Goal: Information Seeking & Learning: Understand process/instructions

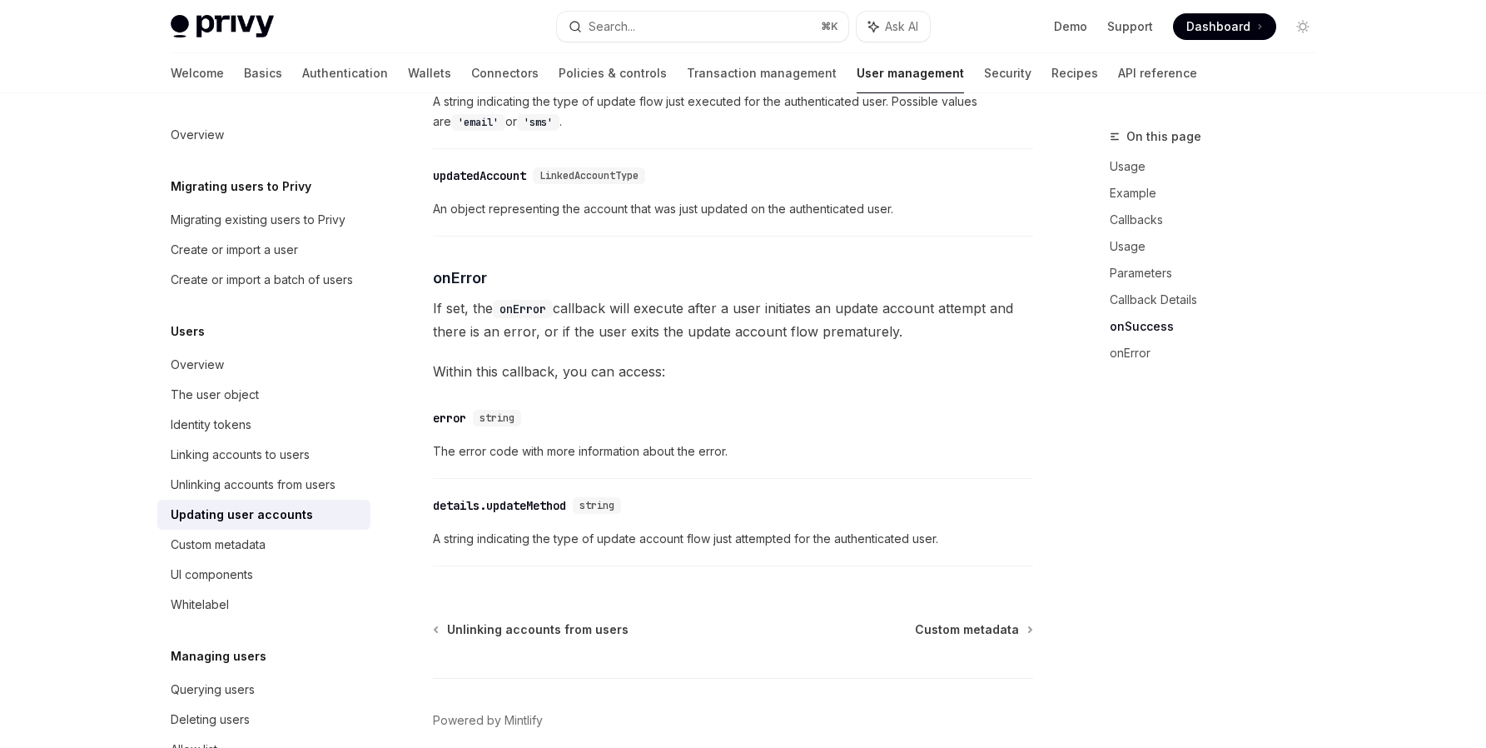
scroll to position [2363, 0]
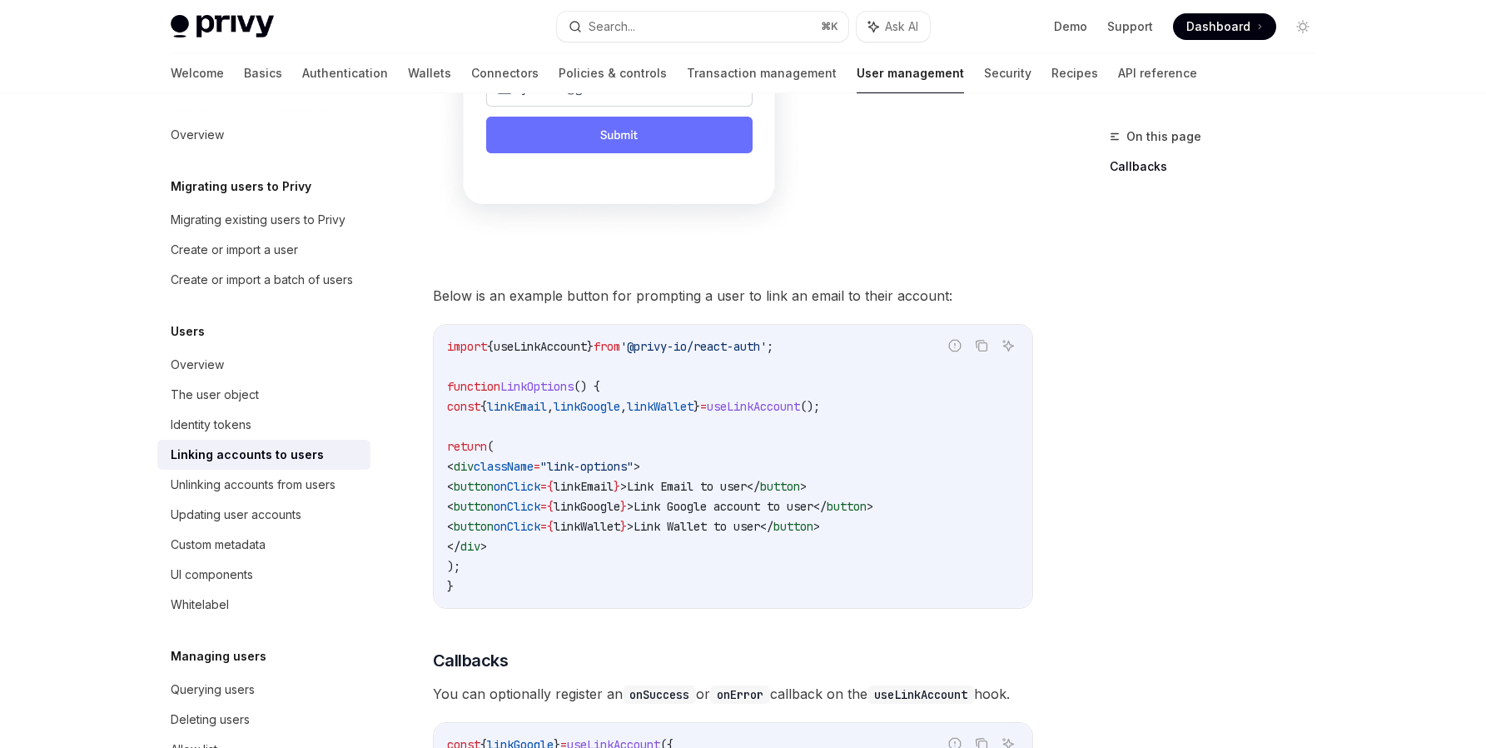
scroll to position [1376, 0]
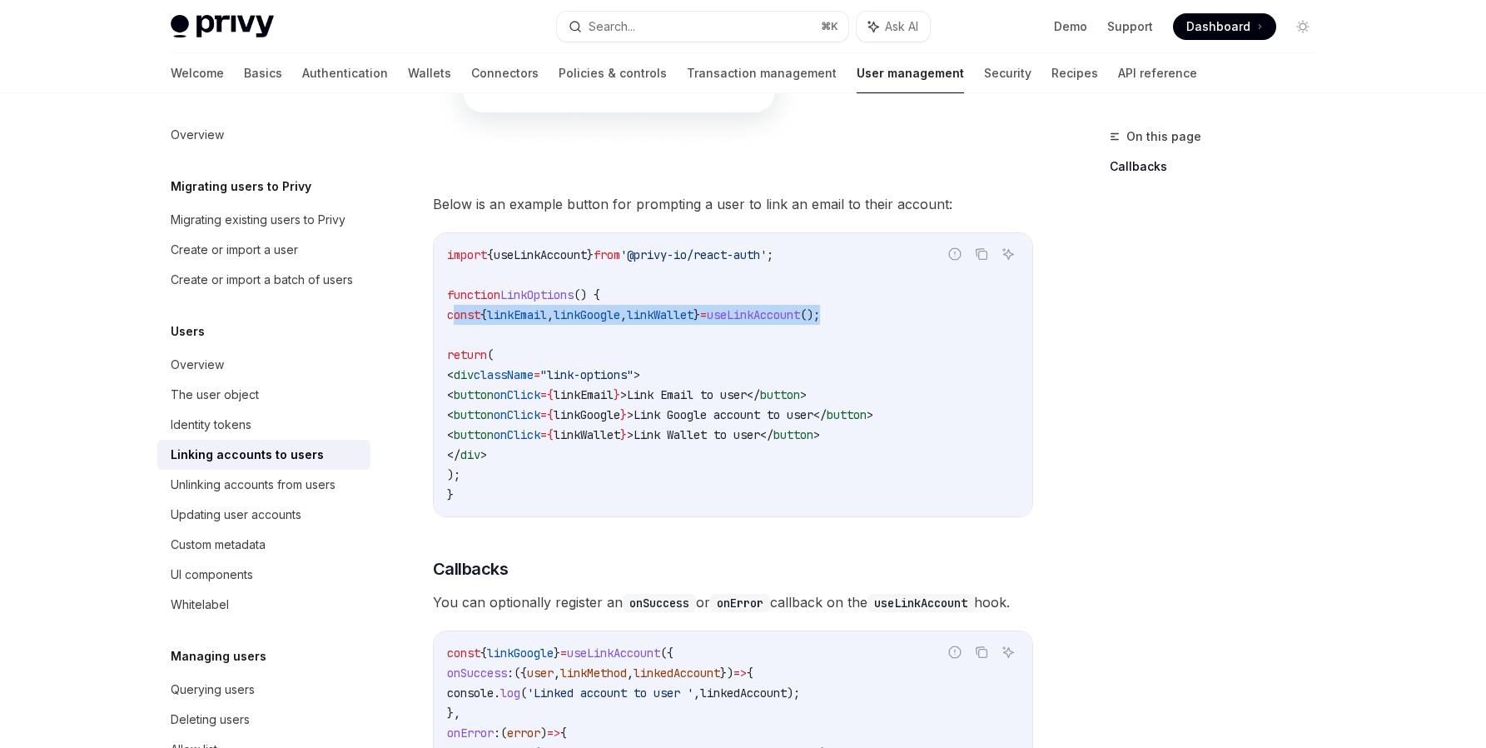
drag, startPoint x: 905, startPoint y: 291, endPoint x: 450, endPoint y: 296, distance: 454.7
click at [450, 296] on code "import { useLinkAccount } from '@privy-io/react-auth' ; function LinkOptions ()…" at bounding box center [733, 375] width 572 height 260
copy span "const { linkEmail , linkGoogle , linkWallet } = useLinkAccount ();"
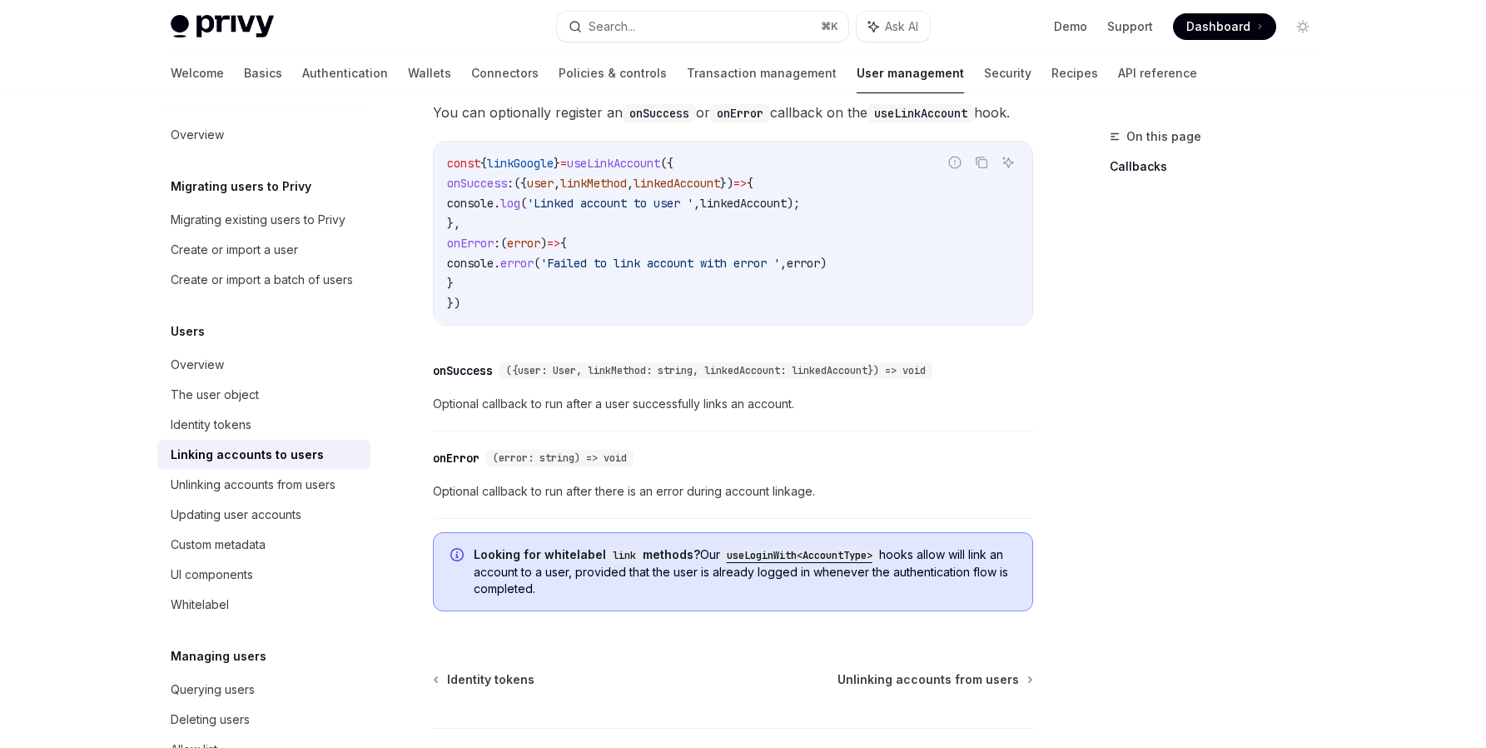
scroll to position [1989, 0]
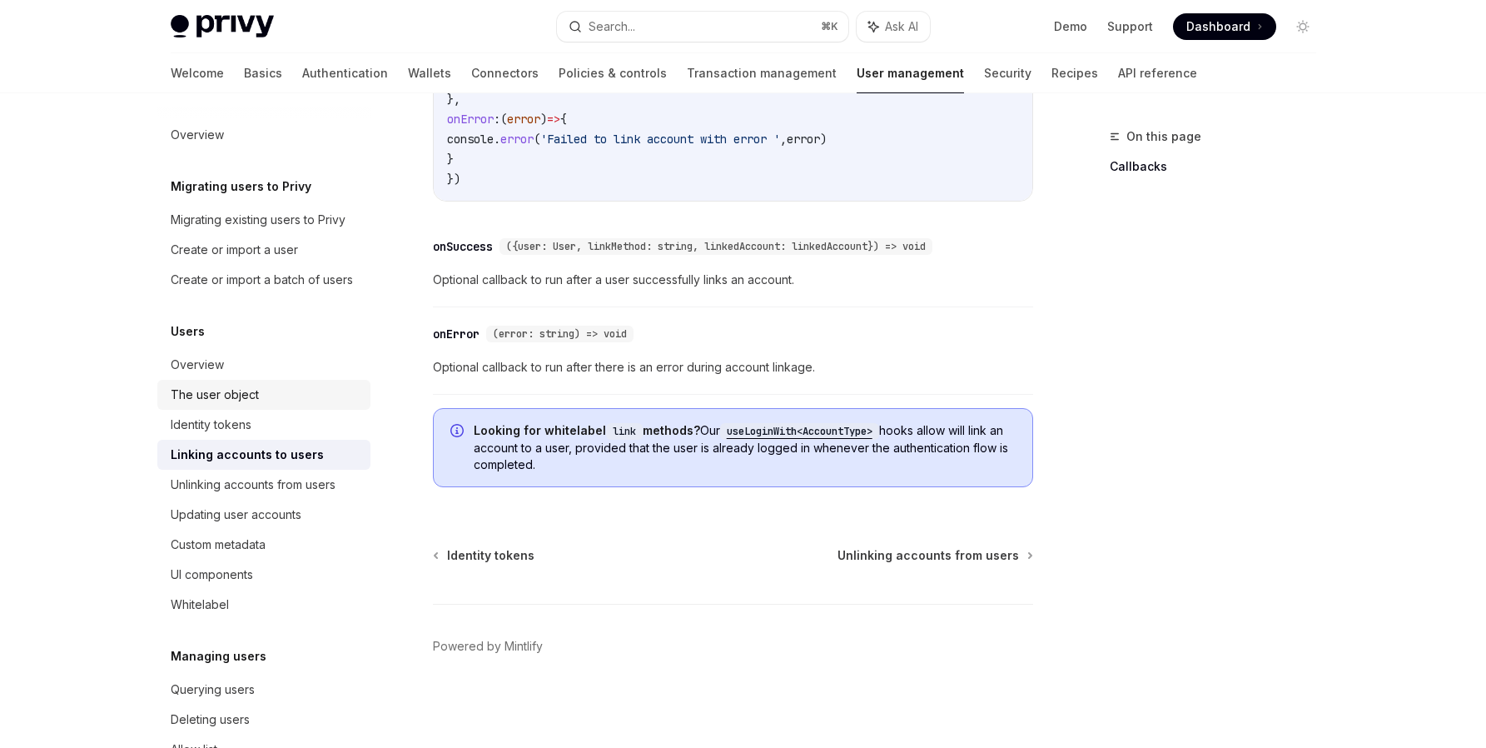
click at [245, 405] on div "The user object" at bounding box center [215, 395] width 88 height 20
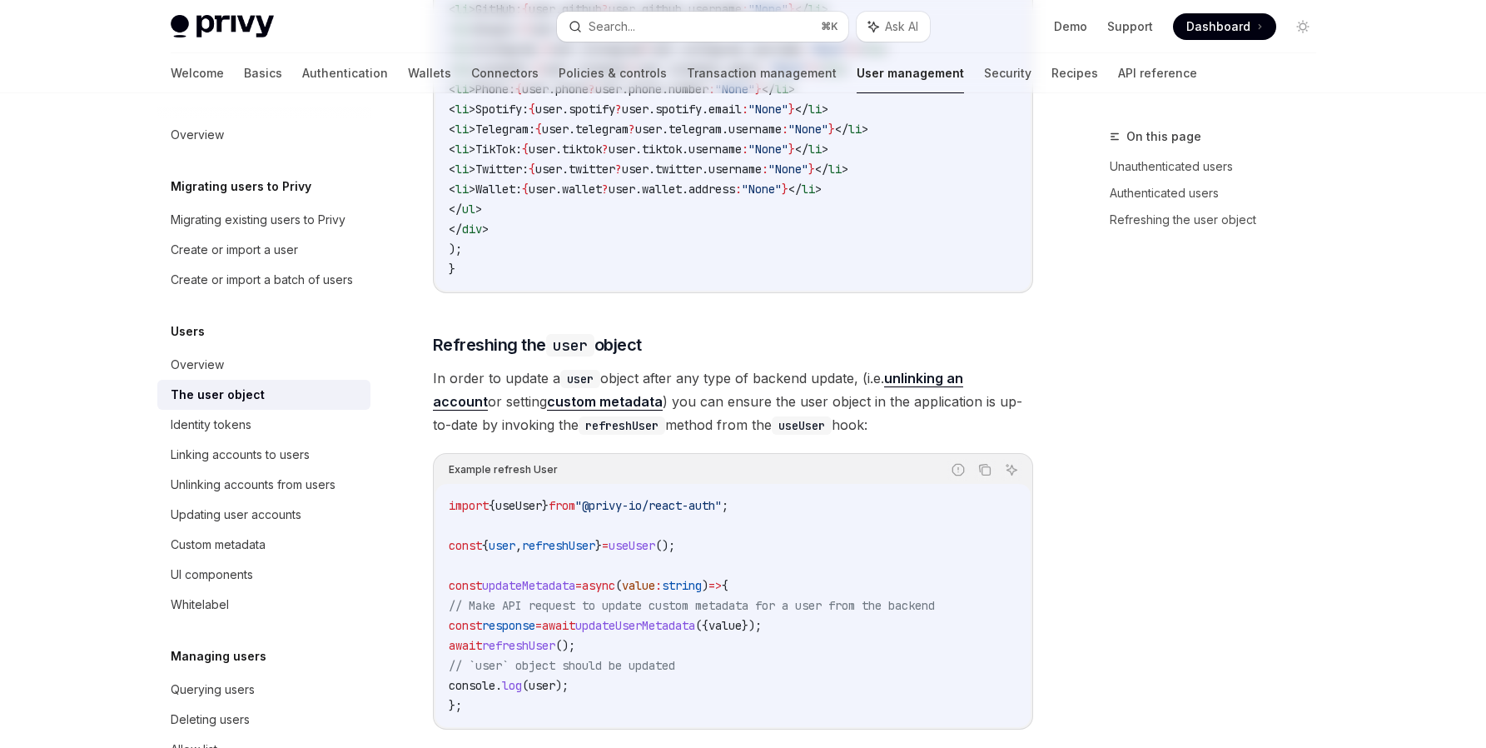
type textarea "*"
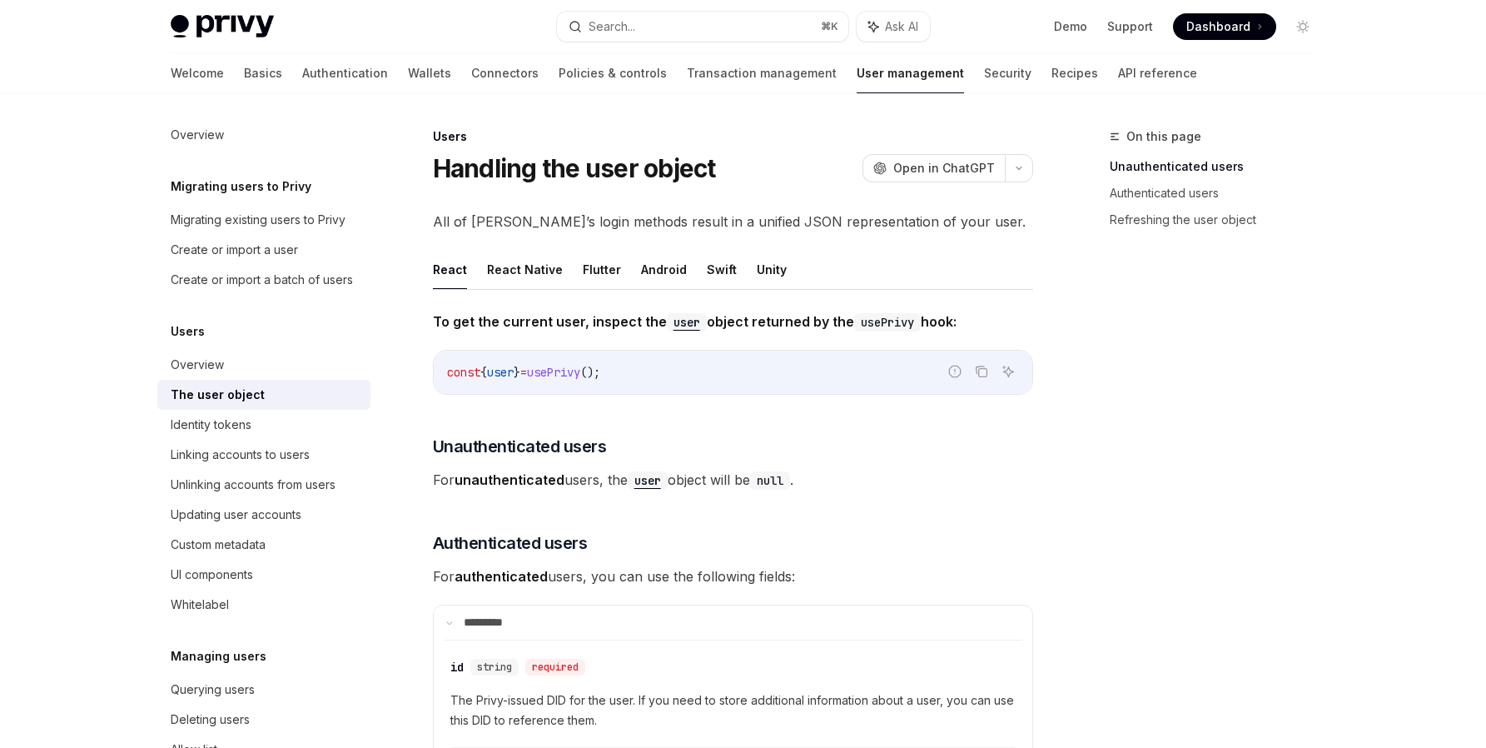
click at [520, 369] on span "}" at bounding box center [517, 372] width 7 height 15
click at [514, 369] on span "user" at bounding box center [500, 372] width 27 height 15
copy span "user"
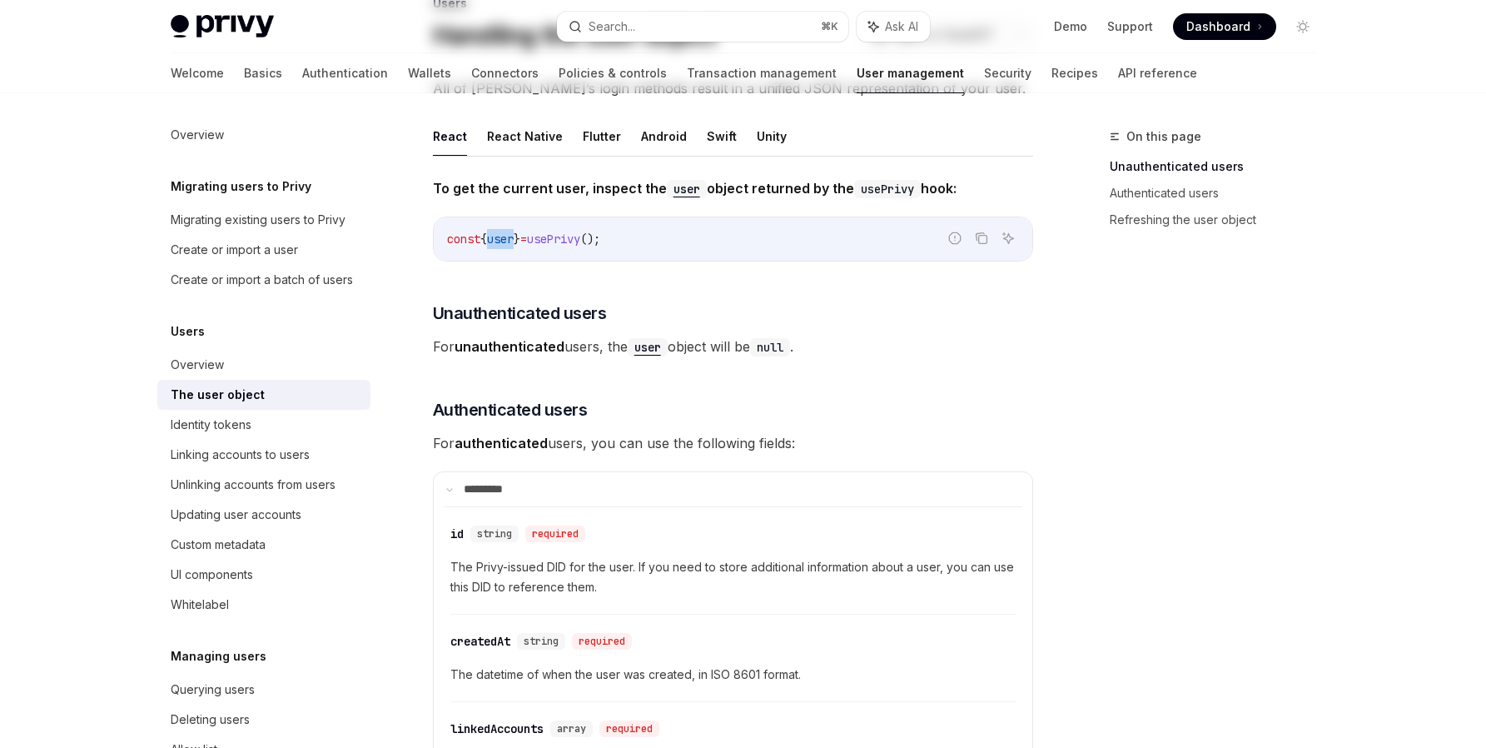
scroll to position [177, 0]
